Goal: Check status: Check status

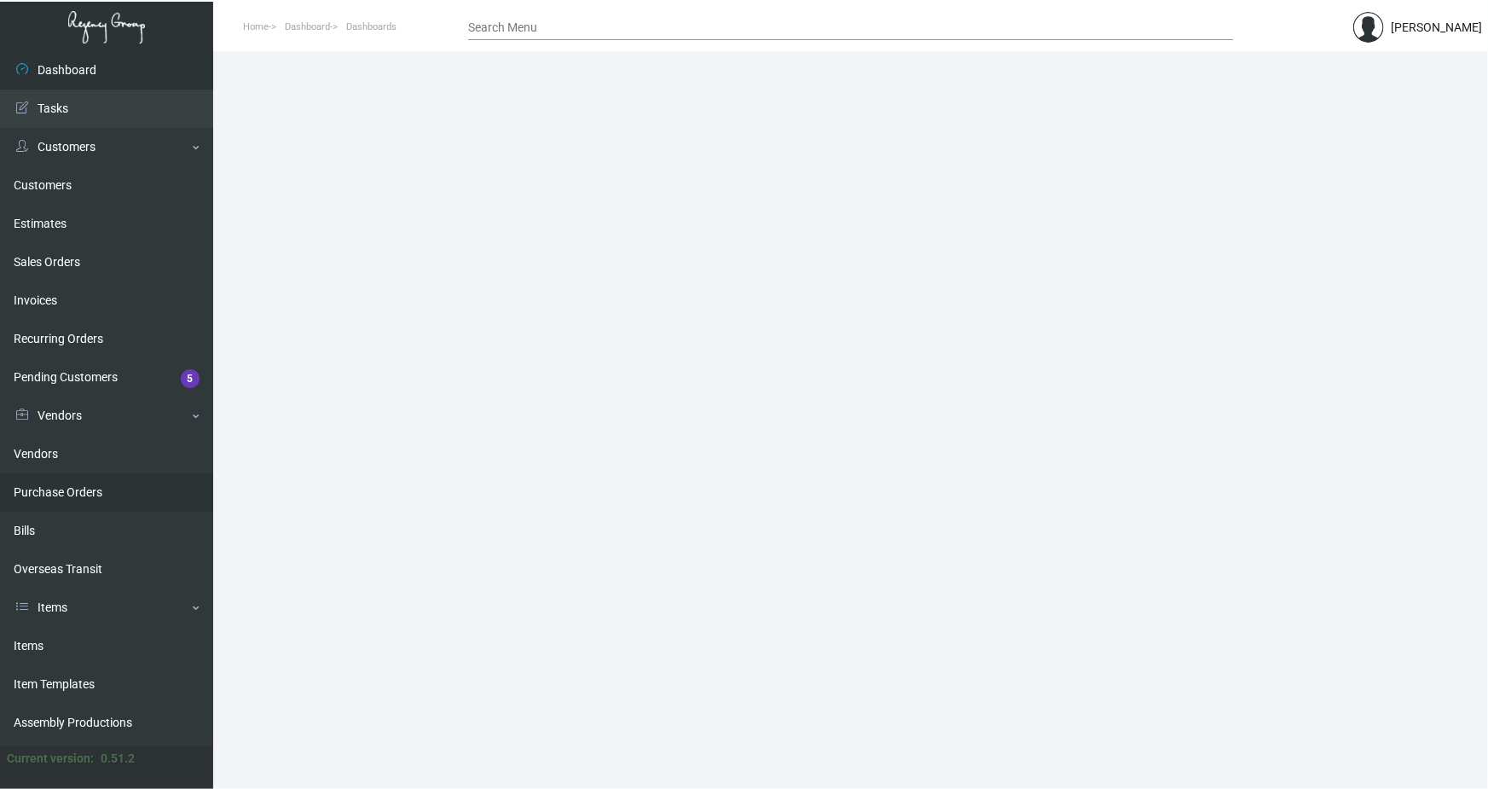
drag, startPoint x: 86, startPoint y: 489, endPoint x: 98, endPoint y: 499, distance: 15.2
click at [86, 489] on link "Purchase Orders" at bounding box center [106, 492] width 213 height 38
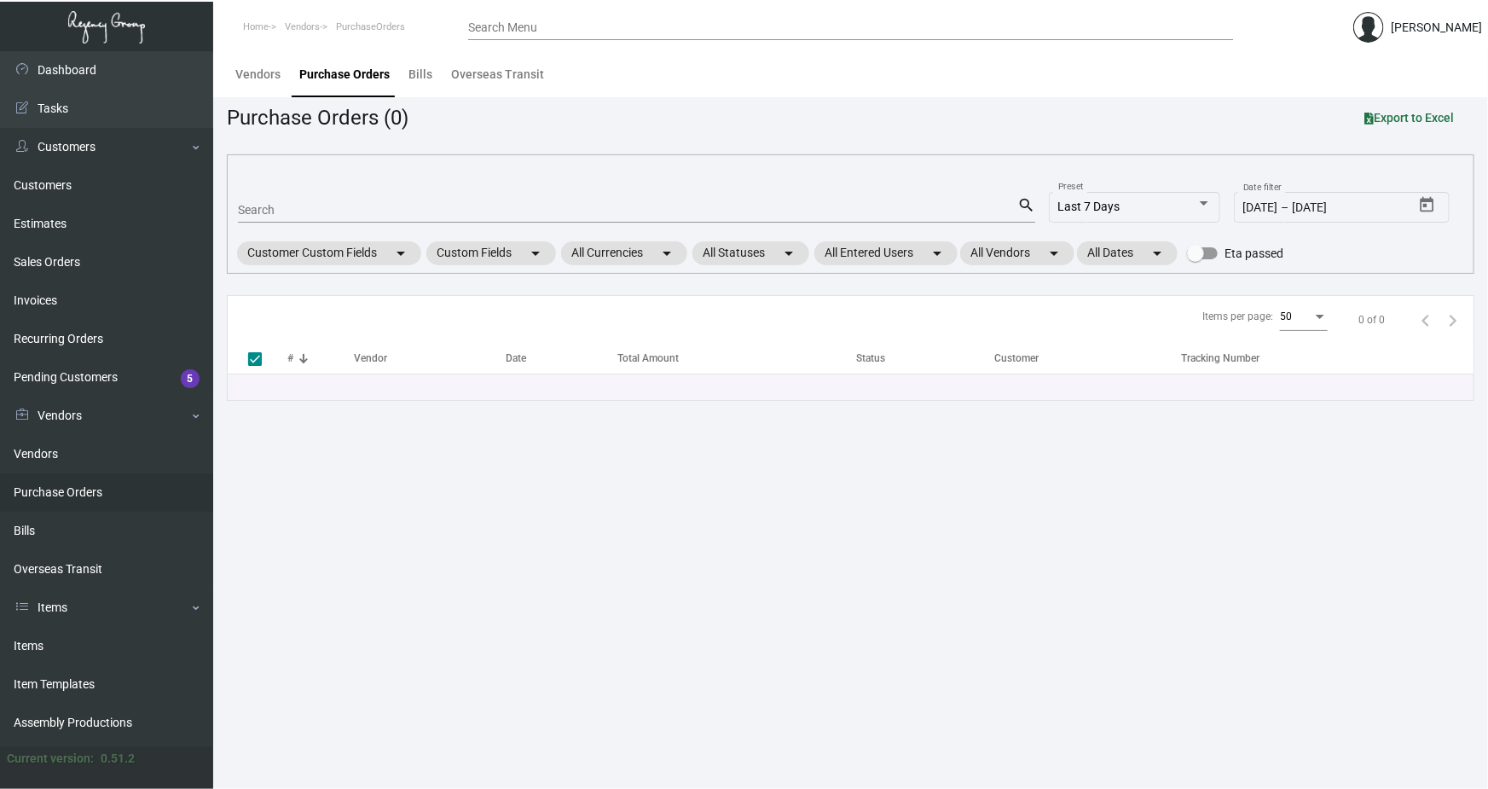
click at [260, 205] on input "Search" at bounding box center [627, 211] width 779 height 14
paste input "106710"
type input "106710"
checkbox input "false"
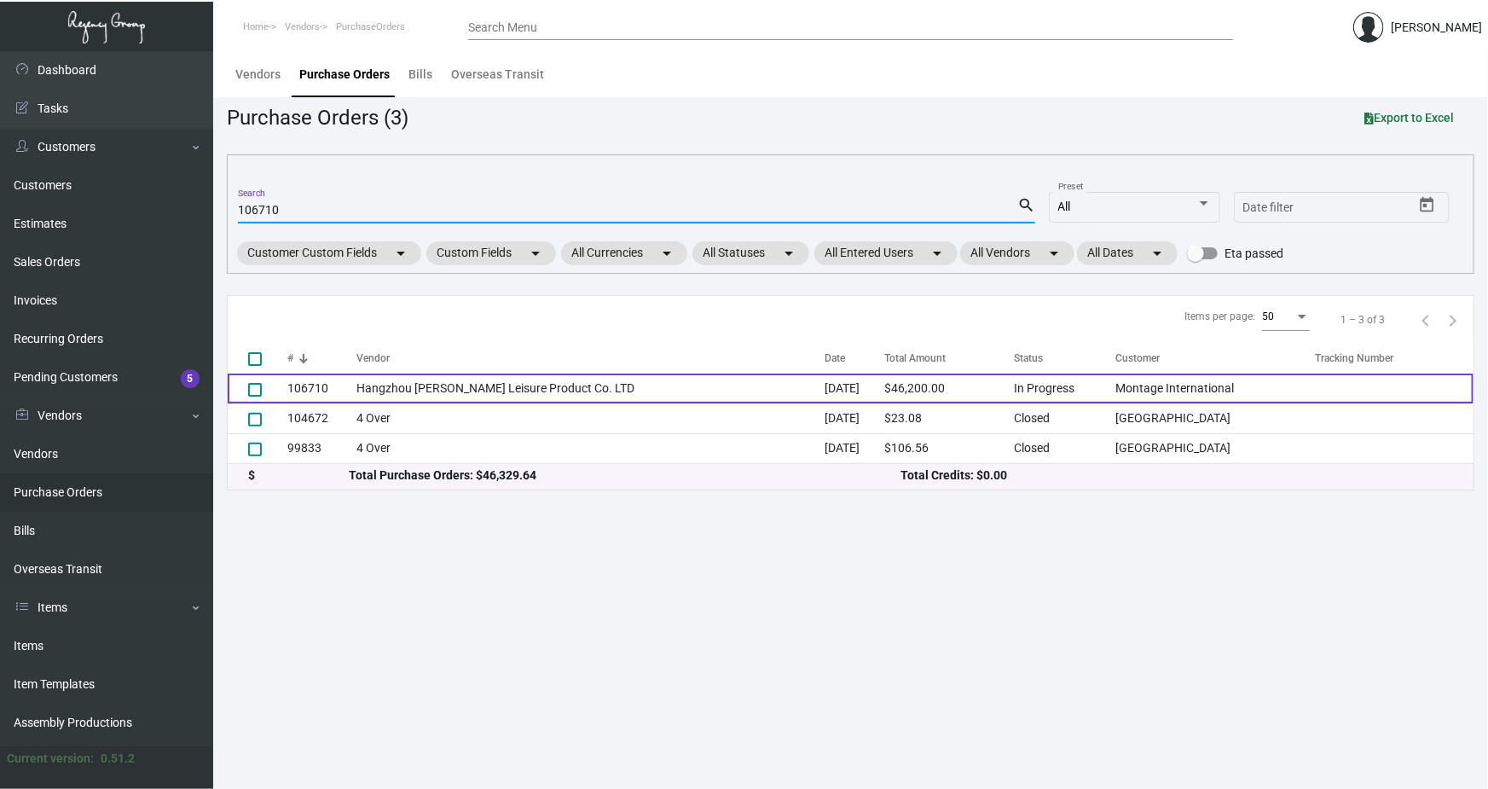
click at [338, 387] on td "106710" at bounding box center [321, 388] width 69 height 30
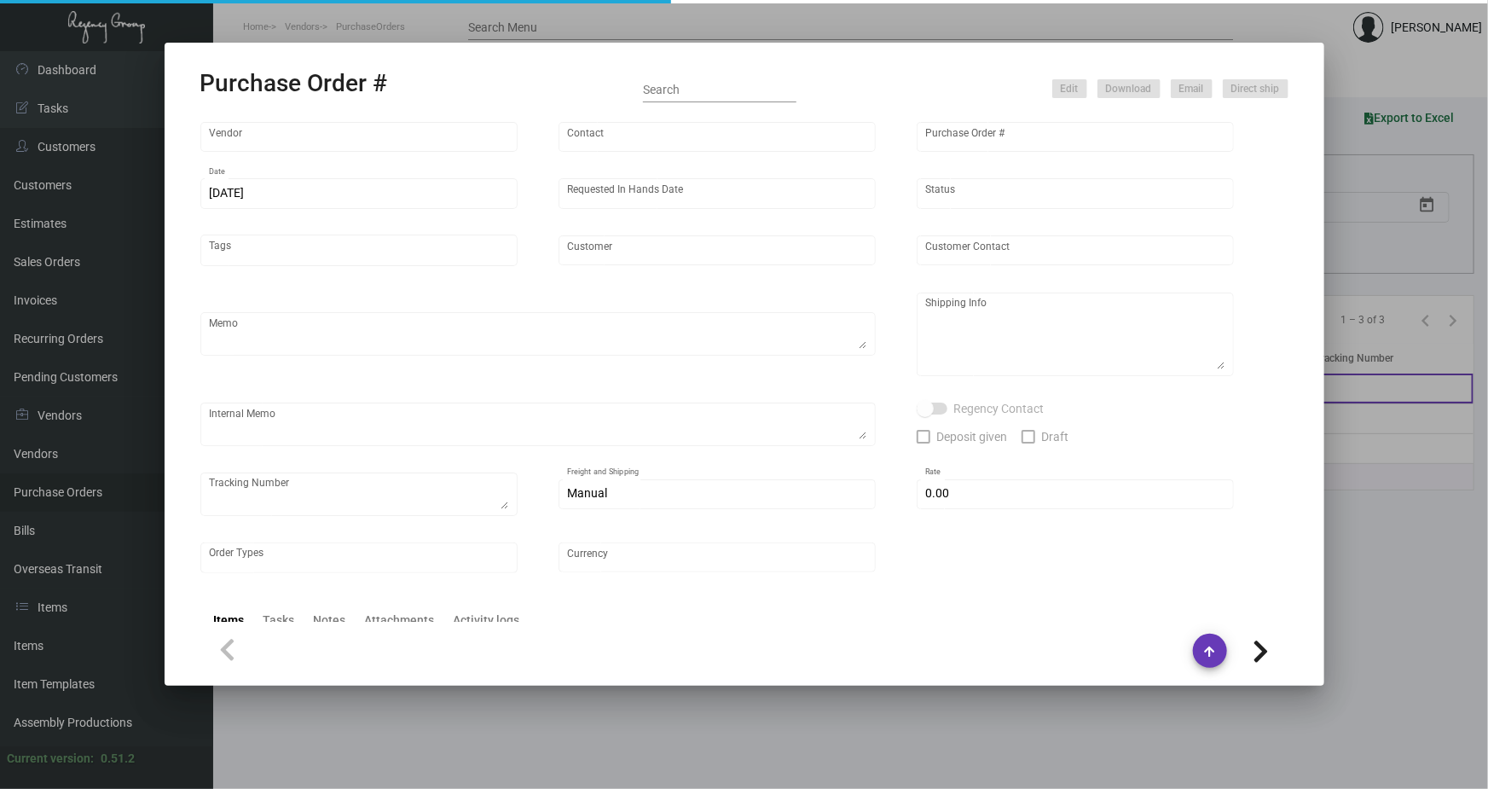
type input "Hangzhou [PERSON_NAME] Leisure Product Co. LTD"
type input "[PERSON_NAME]"
type input "106710"
type input "[DATE]"
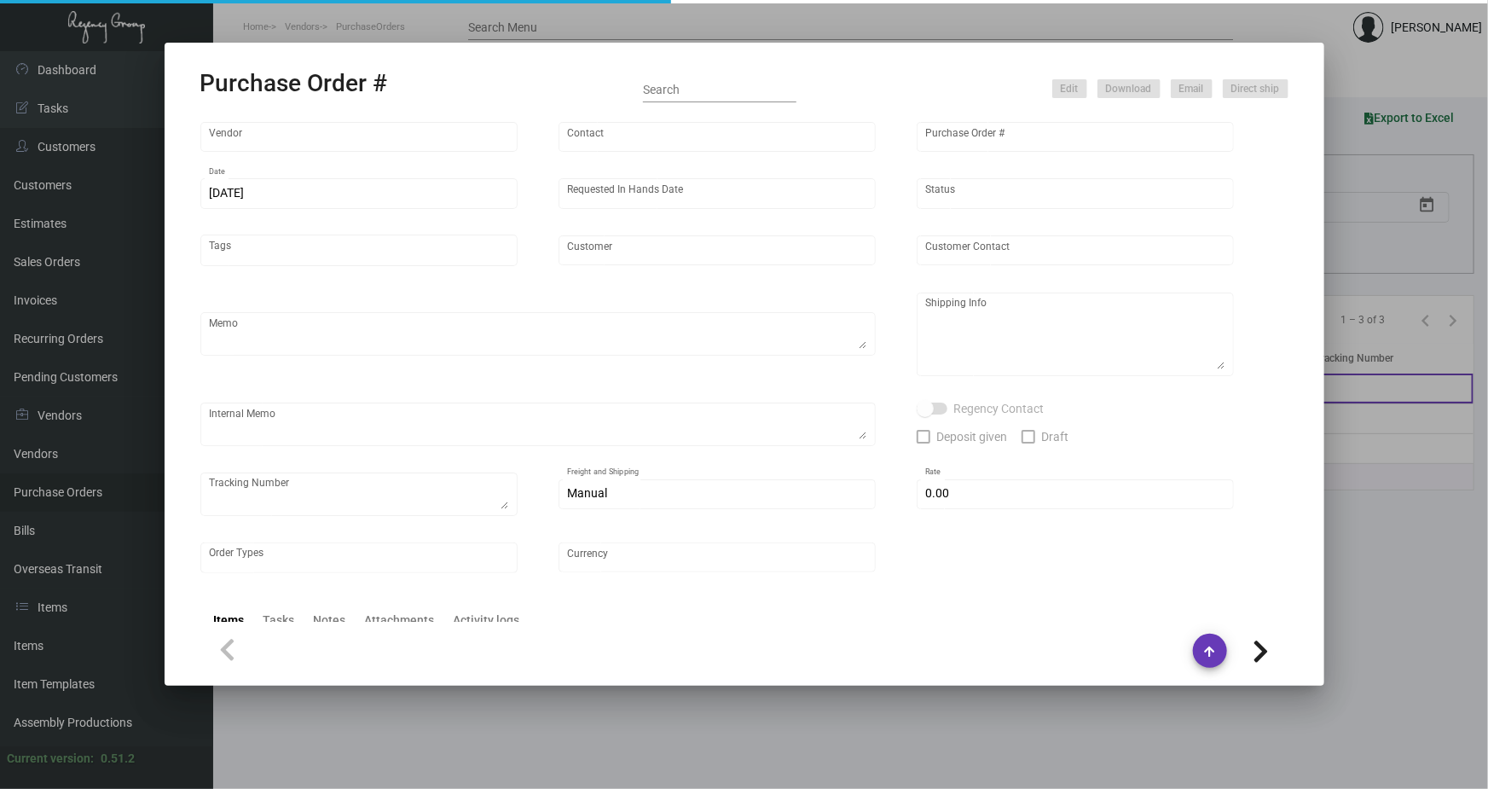
type input "Montage International"
type textarea "Please process after the samples have been approved and ship half the quantity …"
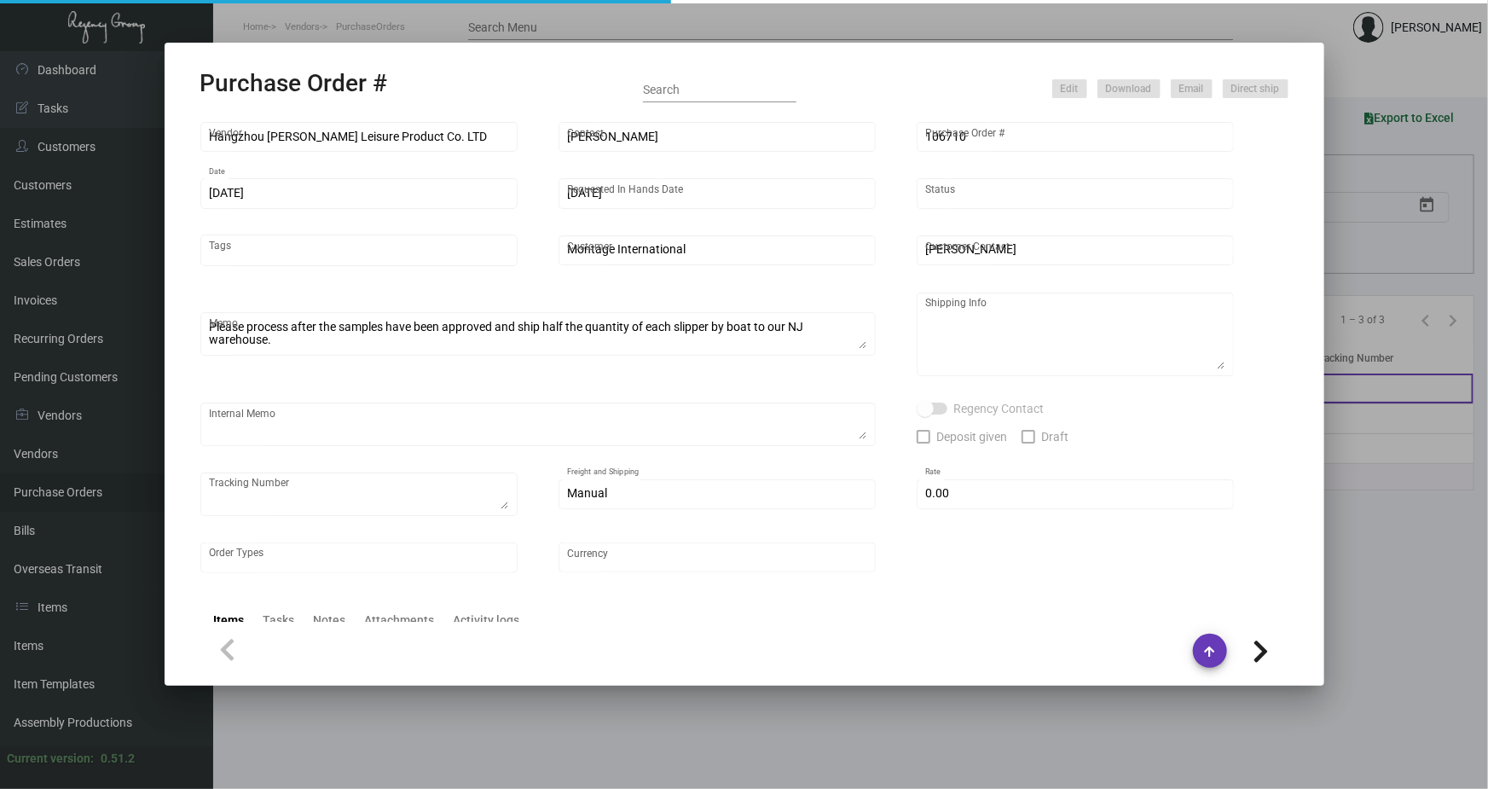
type textarea "Regency Group NJ - [PERSON_NAME] [STREET_ADDRESS]"
type textarea "sample approved - [DATE]"
checkbox input "true"
type input "$ 0.00"
type input "United States Dollar $"
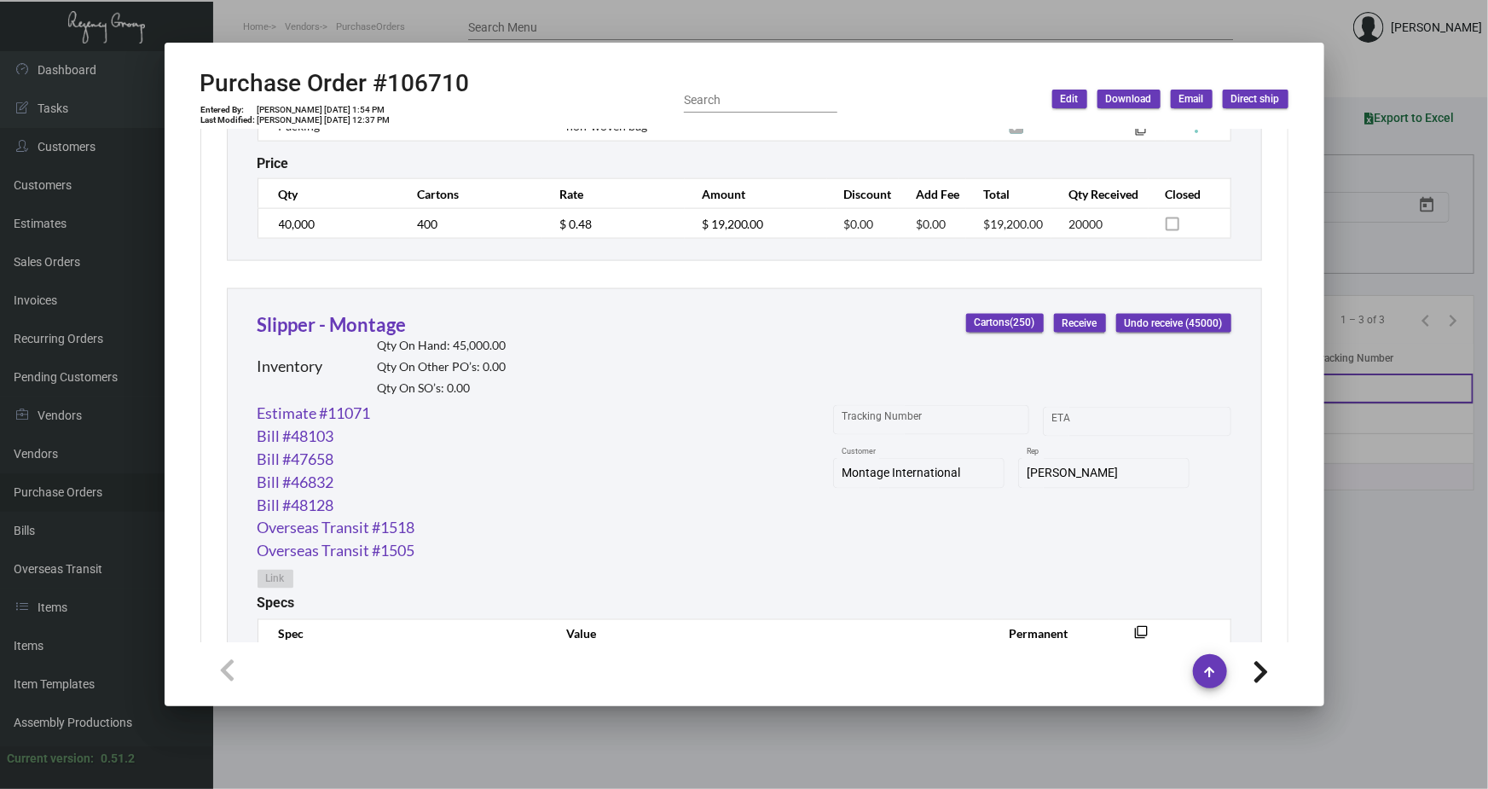
scroll to position [1298, 0]
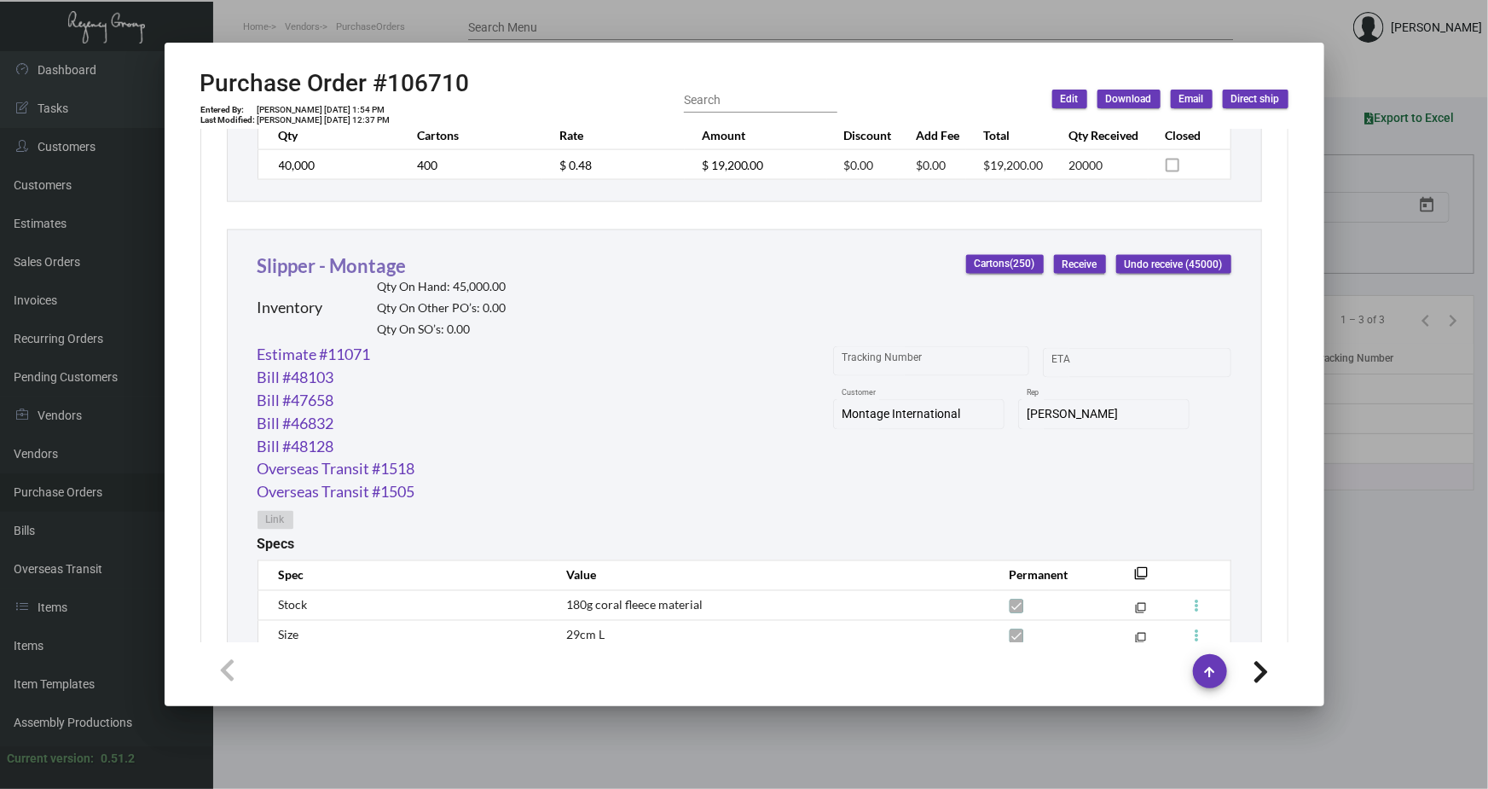
click at [369, 269] on link "Slipper - Montage" at bounding box center [332, 265] width 149 height 23
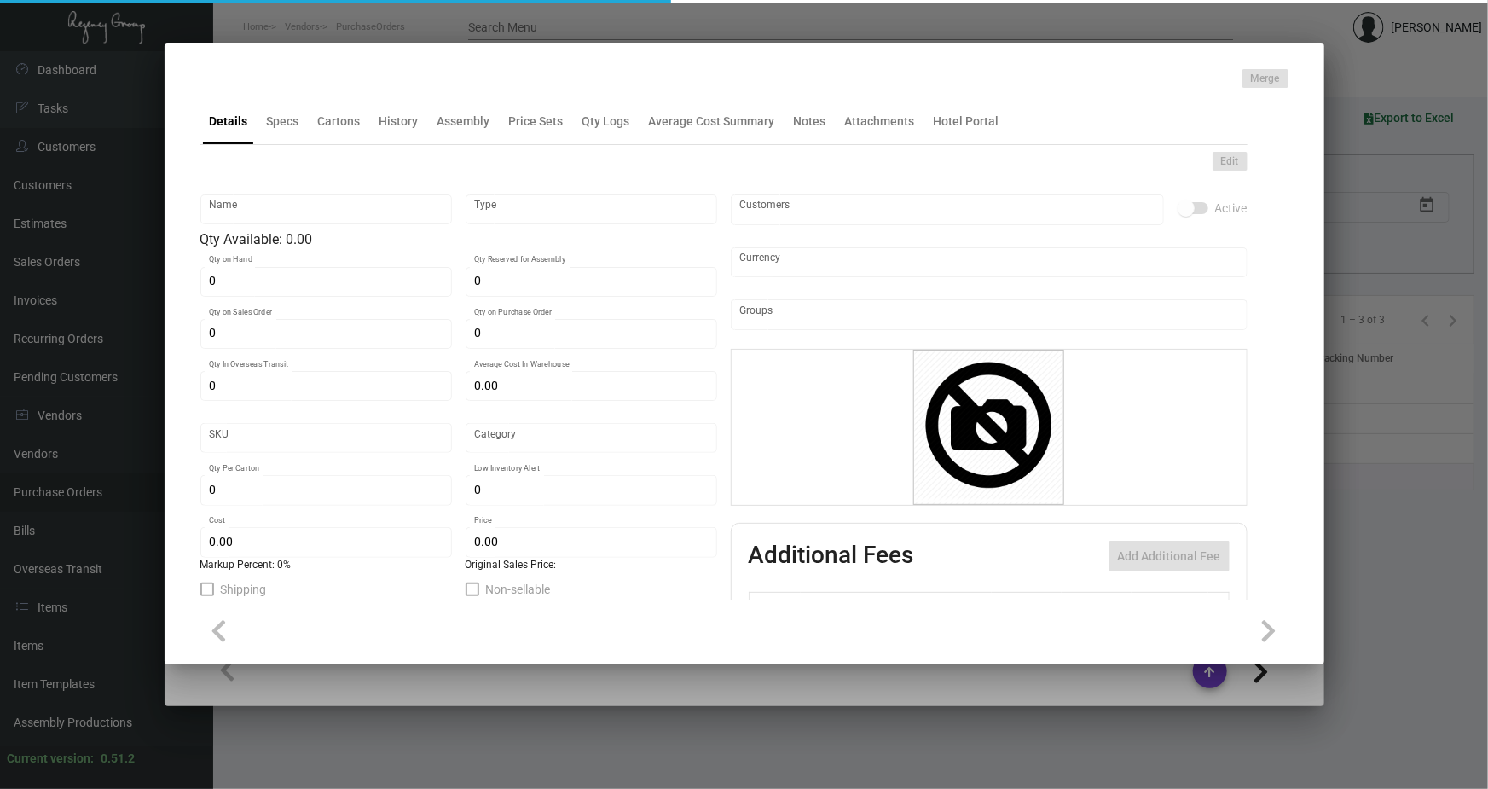
type input "Slipper - Montage"
type input "Inventory"
type input "45,000"
type input "15,000"
type input "$ 0.45"
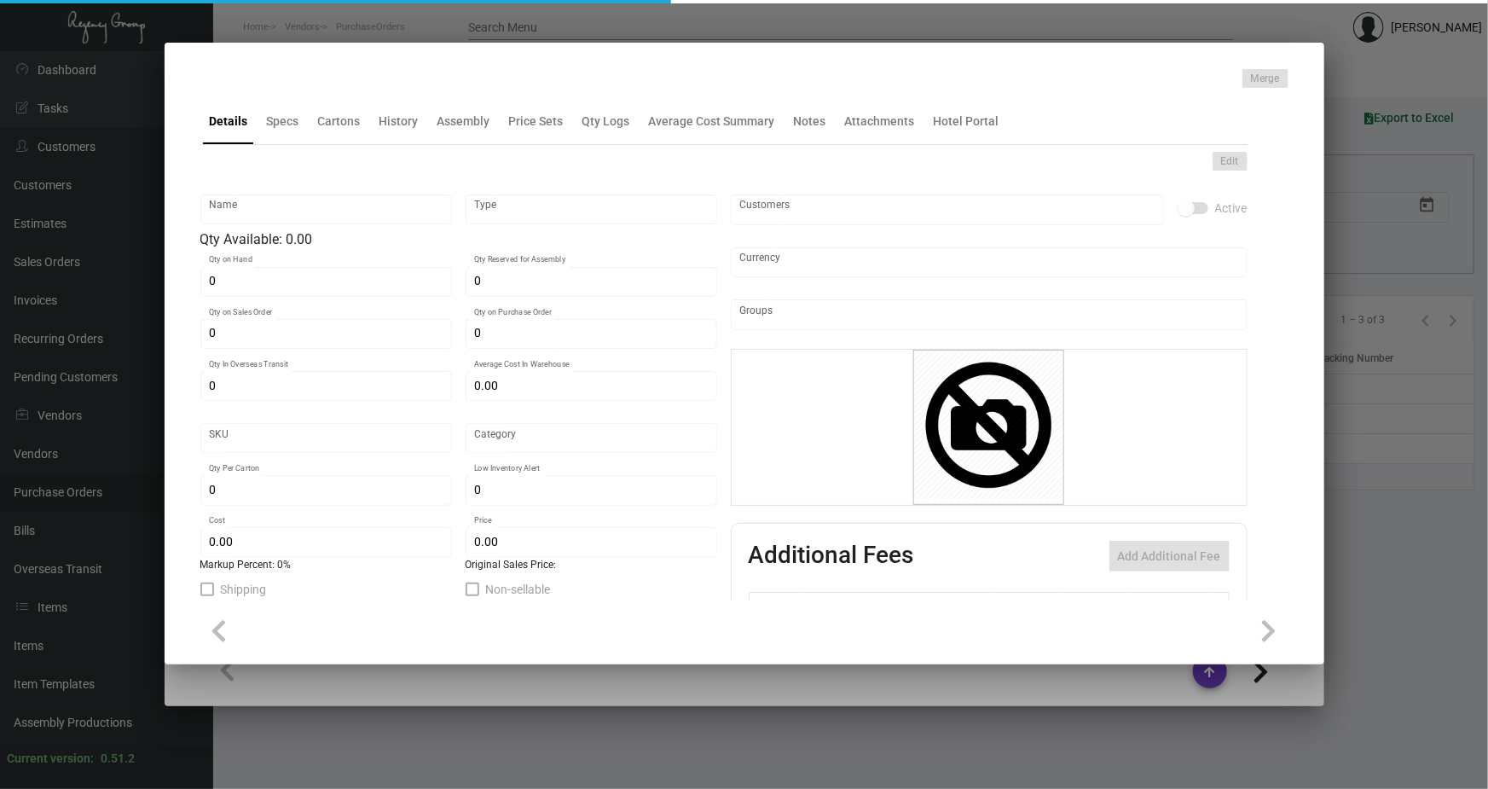
type input "Overseas"
type input "100"
type input "2,500"
type input "$ 0.45"
type input "$ 1.32"
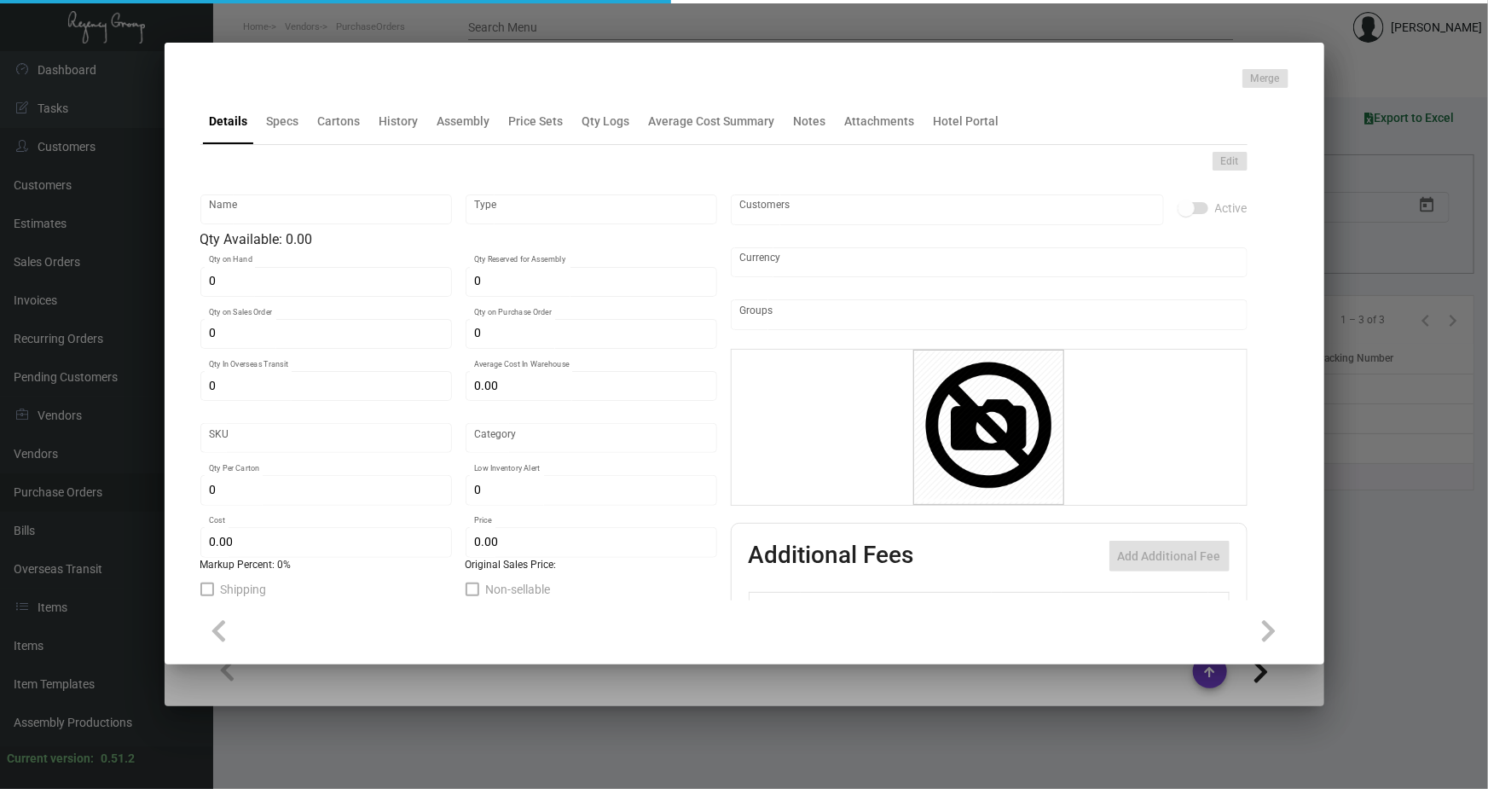
type textarea "Slippers: standard size slipper (29cm), white comfort cushion material, closed …"
checkbox input "true"
type input "United States Dollar $"
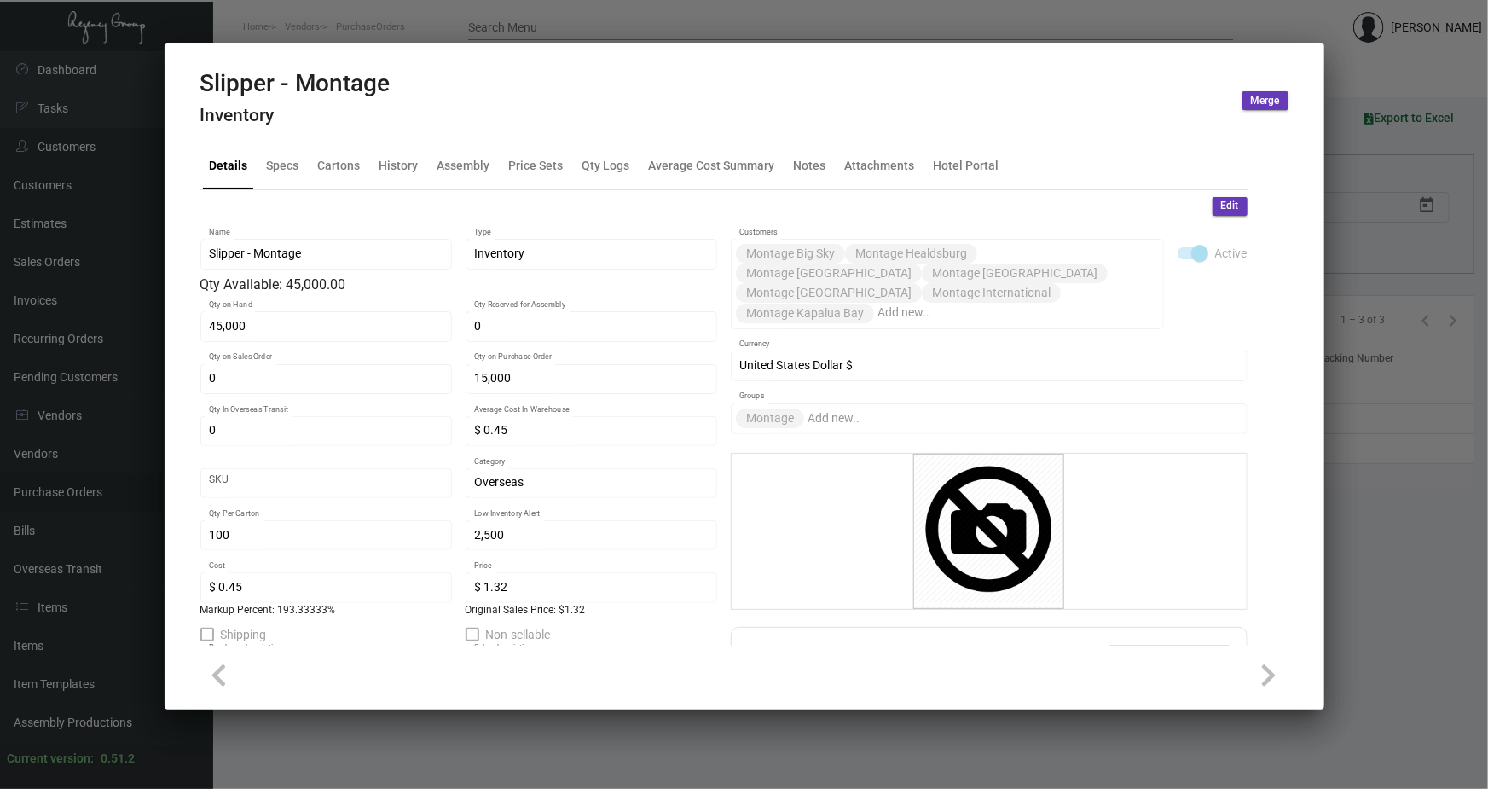
click at [394, 16] on div at bounding box center [744, 394] width 1488 height 789
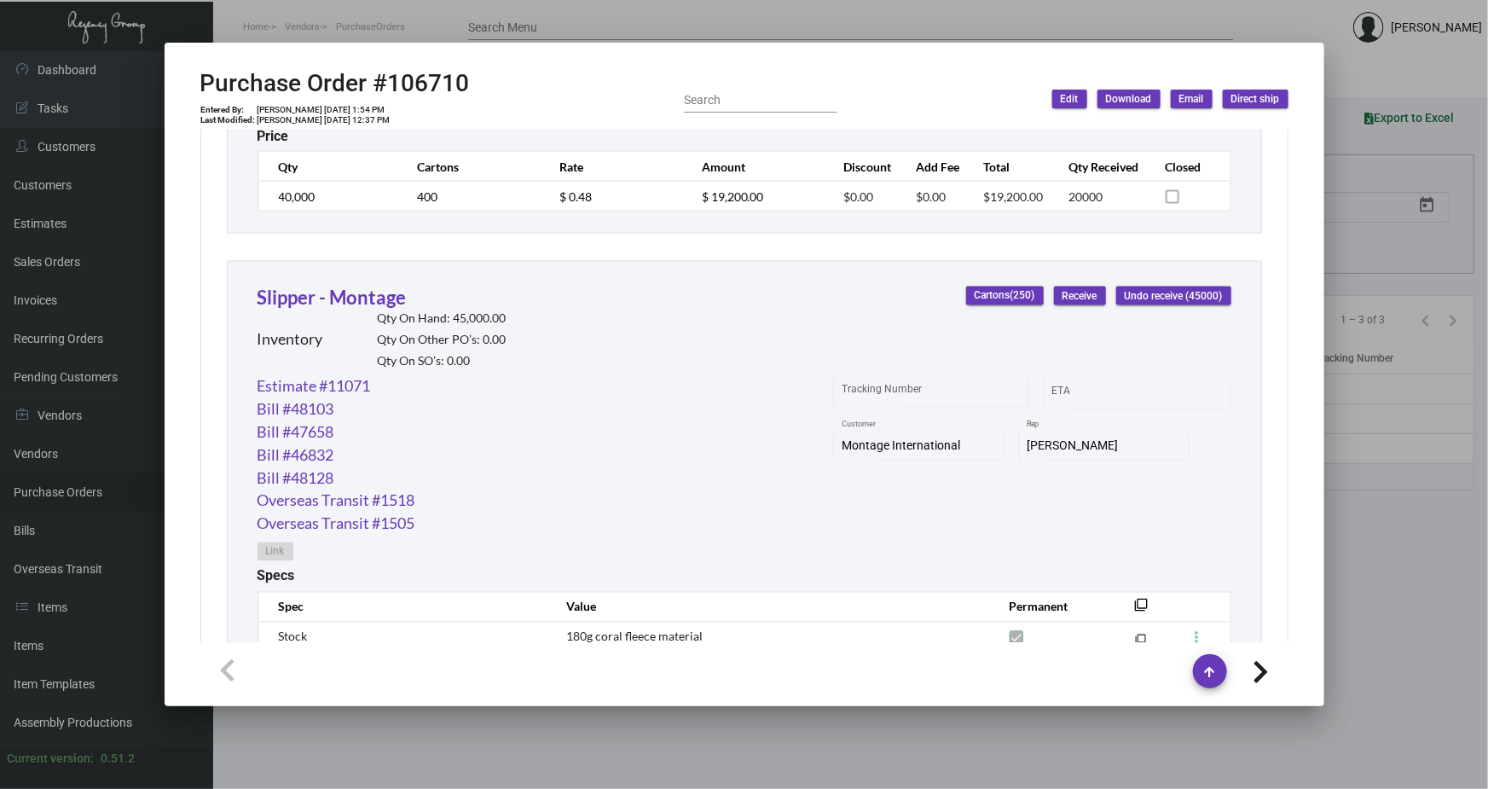
scroll to position [1317, 0]
